Goal: Task Accomplishment & Management: Use online tool/utility

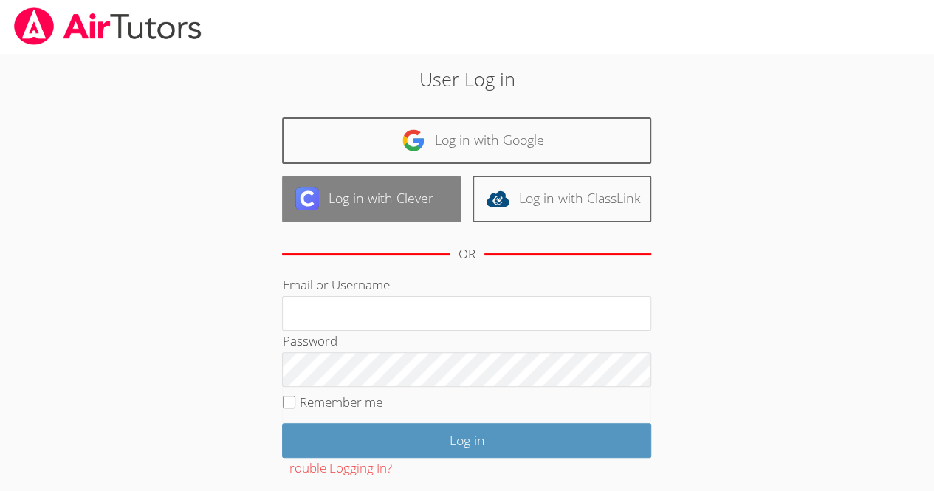
click at [414, 203] on link "Log in with Clever" at bounding box center [371, 199] width 179 height 47
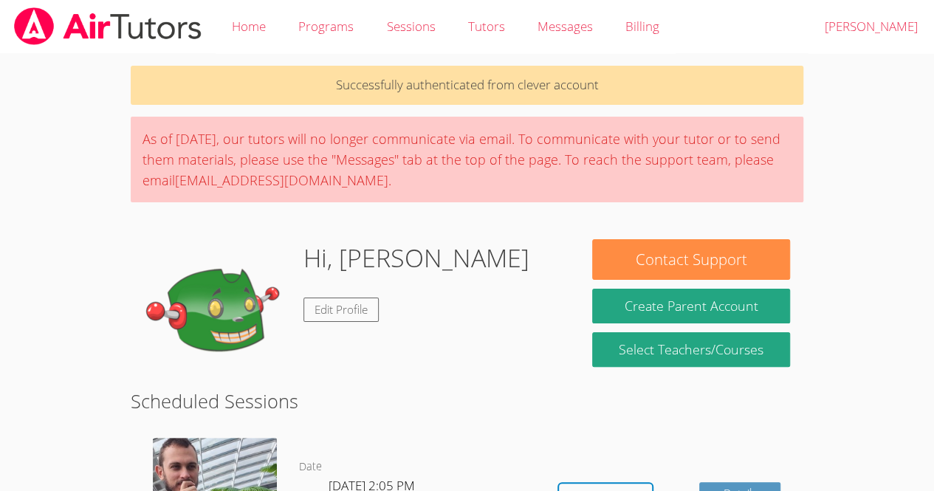
click at [913, 250] on body "Home Programs Sessions Tutors Messages Billing Logout Wenley Successfully authe…" at bounding box center [467, 245] width 934 height 491
click at [138, 295] on div "Hi, [PERSON_NAME] Edit Profile" at bounding box center [355, 313] width 448 height 148
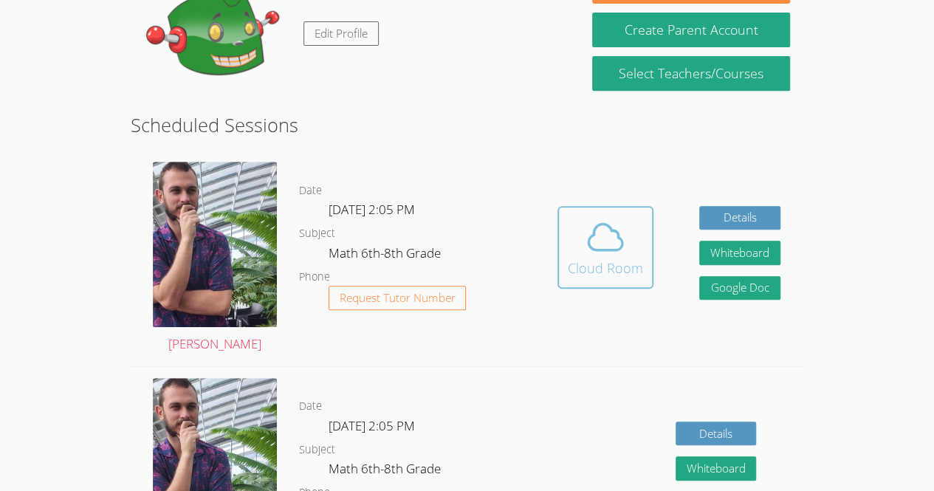
scroll to position [290, 0]
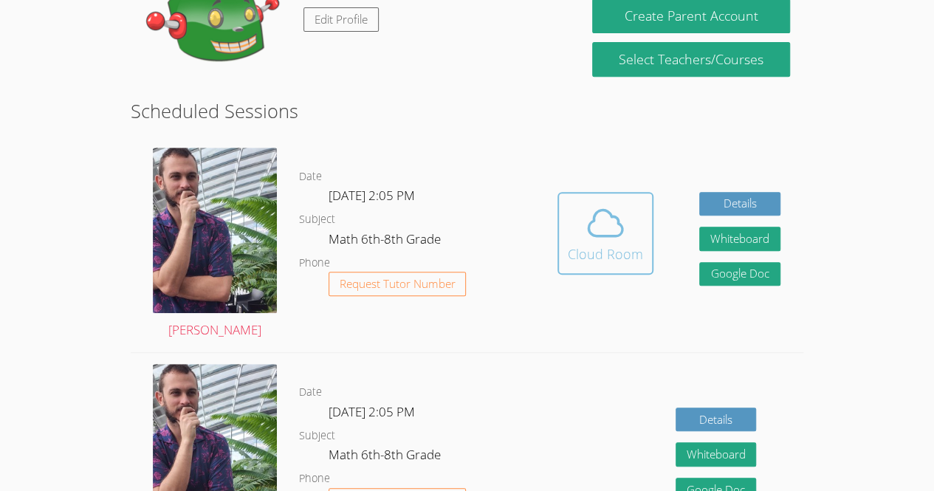
click at [612, 252] on div "Cloud Room" at bounding box center [605, 254] width 75 height 21
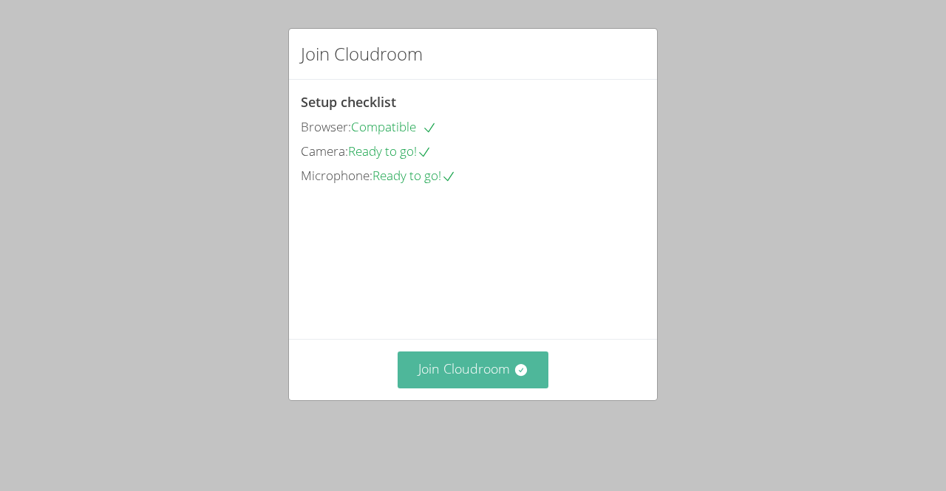
click at [535, 373] on button "Join Cloudroom" at bounding box center [472, 370] width 151 height 36
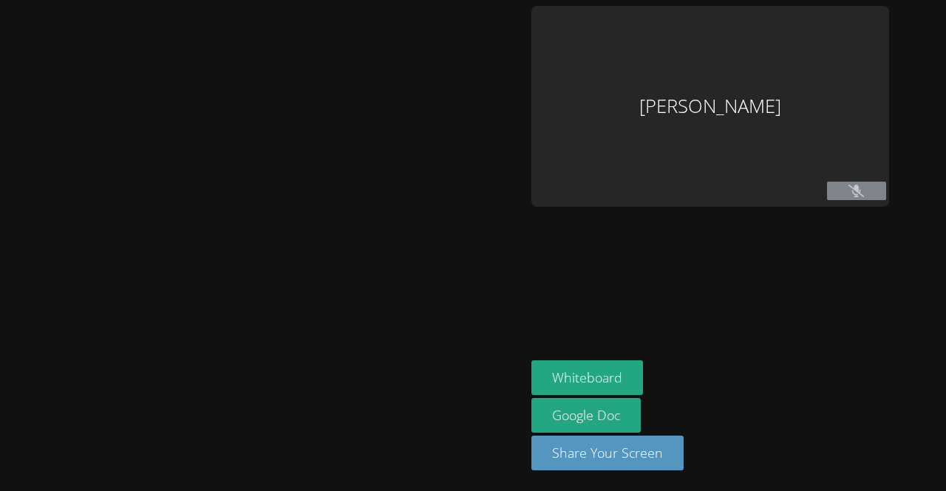
drag, startPoint x: 483, startPoint y: 72, endPoint x: 402, endPoint y: 75, distance: 81.3
click at [402, 75] on div at bounding box center [262, 245] width 513 height 479
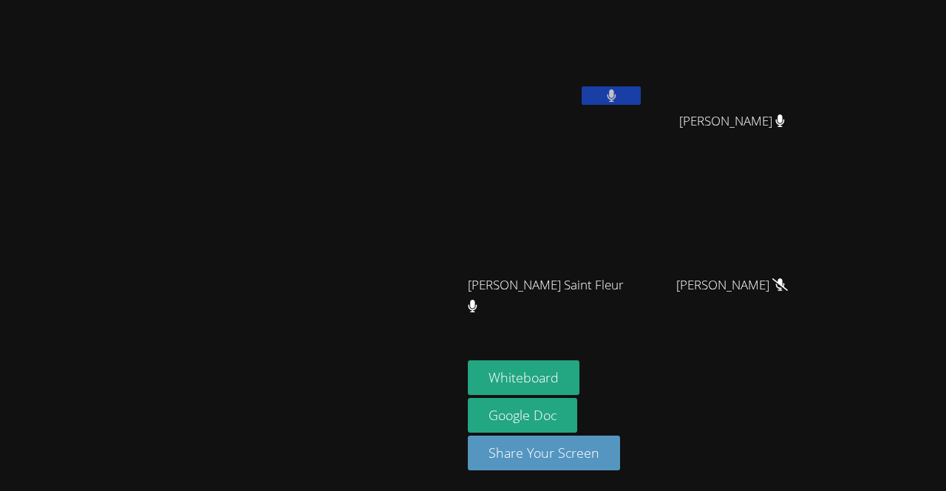
click at [640, 99] on button at bounding box center [610, 95] width 59 height 18
click at [579, 378] on button "Whiteboard" at bounding box center [524, 377] width 112 height 35
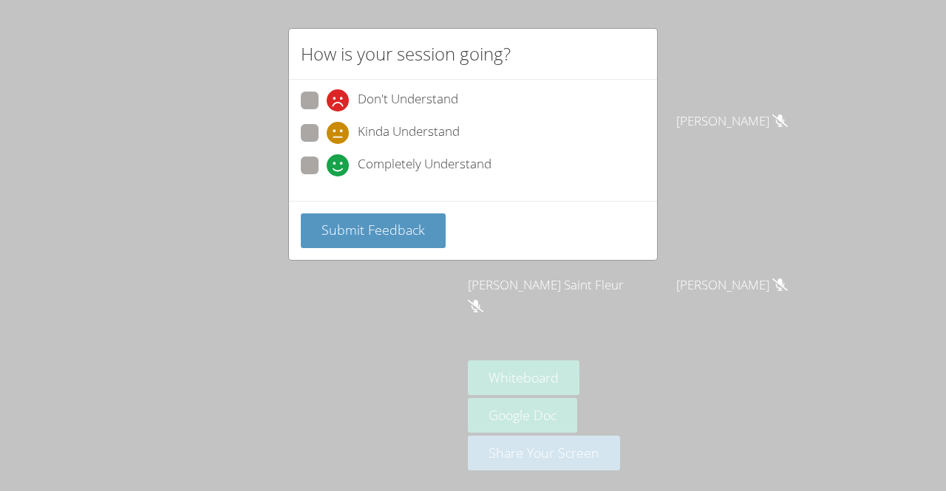
click at [323, 163] on label "Completely Understand" at bounding box center [396, 167] width 191 height 20
click at [327, 163] on input "Completely Understand" at bounding box center [333, 163] width 13 height 13
radio input "true"
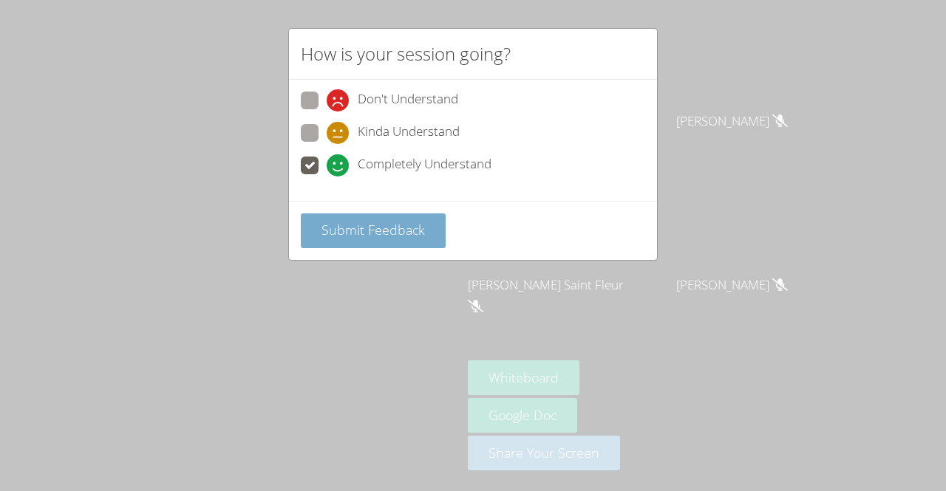
click at [369, 227] on span "Submit Feedback" at bounding box center [372, 230] width 103 height 18
